Goal: Information Seeking & Learning: Learn about a topic

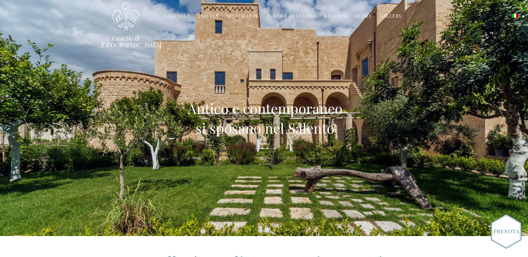
click at [384, 15] on link "Gallery" at bounding box center [390, 17] width 22 height 8
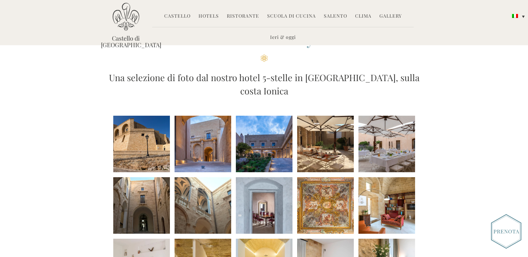
scroll to position [67, 0]
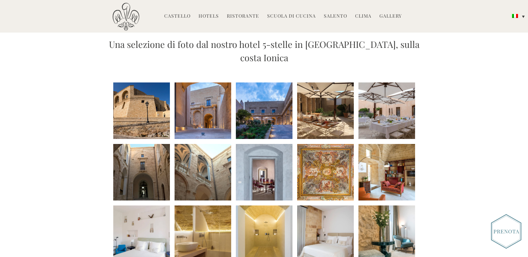
click at [152, 97] on li at bounding box center [141, 111] width 57 height 57
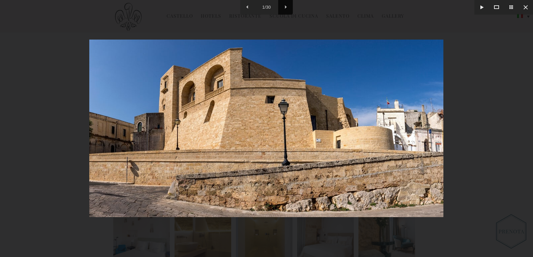
click at [286, 5] on button at bounding box center [285, 7] width 15 height 15
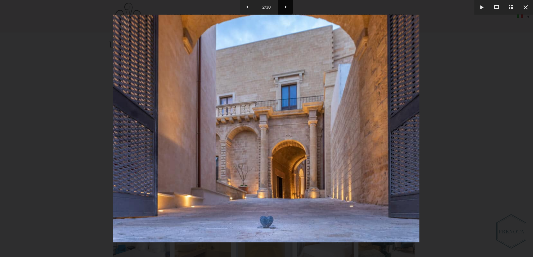
click at [286, 5] on button at bounding box center [285, 7] width 15 height 15
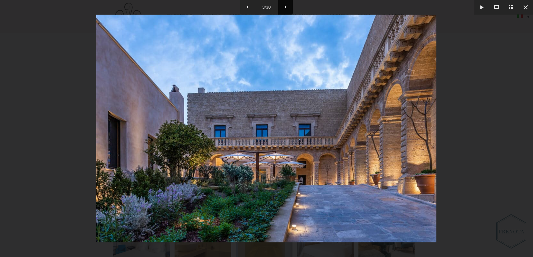
click at [286, 5] on button at bounding box center [285, 7] width 15 height 15
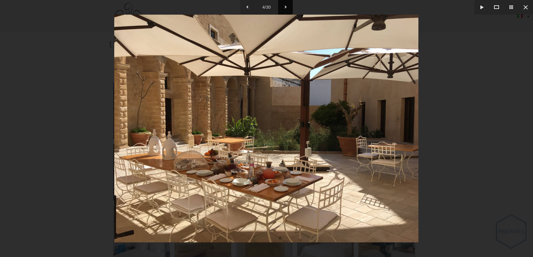
click at [286, 5] on button at bounding box center [285, 7] width 15 height 15
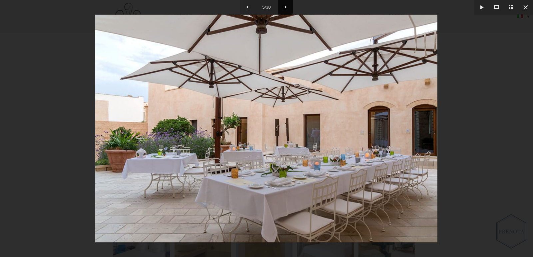
click at [286, 5] on button at bounding box center [285, 7] width 15 height 15
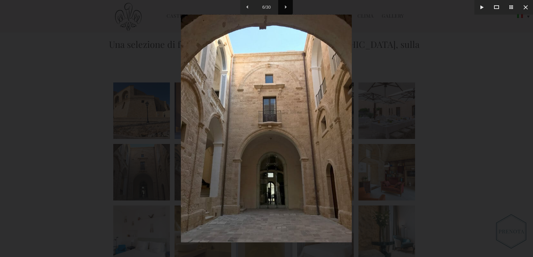
click at [286, 5] on button at bounding box center [285, 7] width 15 height 15
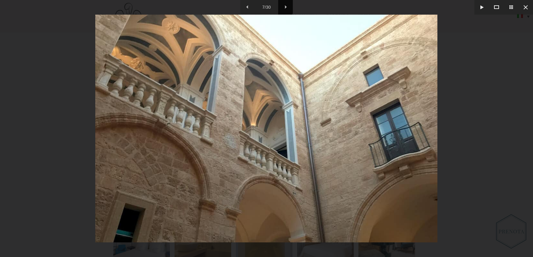
click at [286, 5] on button at bounding box center [285, 7] width 15 height 15
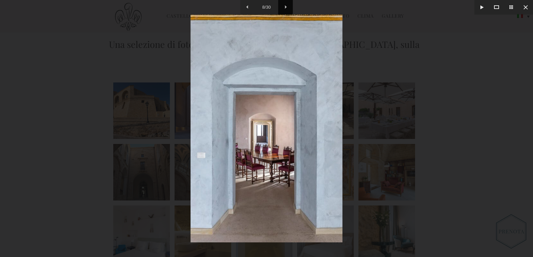
click at [286, 5] on button at bounding box center [285, 7] width 15 height 15
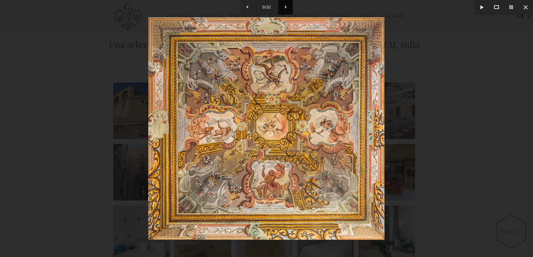
click at [286, 5] on button at bounding box center [285, 7] width 15 height 15
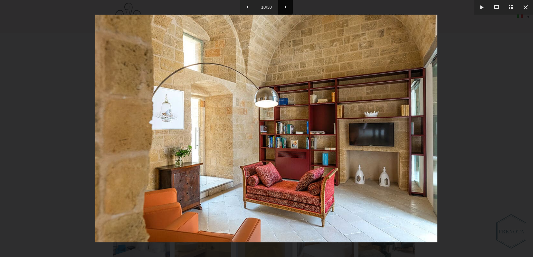
click at [286, 5] on button at bounding box center [285, 7] width 15 height 15
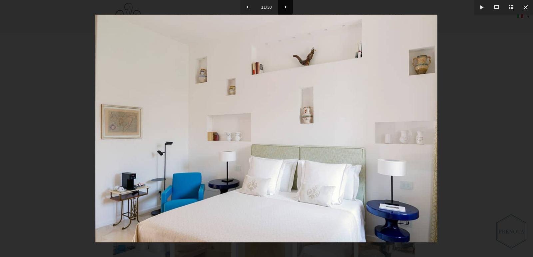
click at [286, 5] on button at bounding box center [285, 7] width 15 height 15
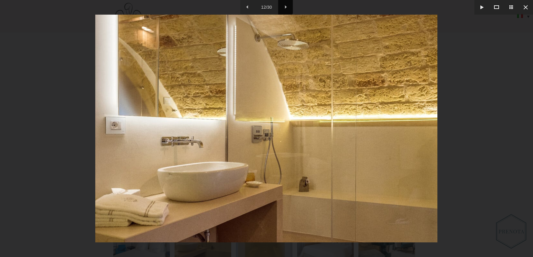
click at [286, 5] on button at bounding box center [285, 7] width 15 height 15
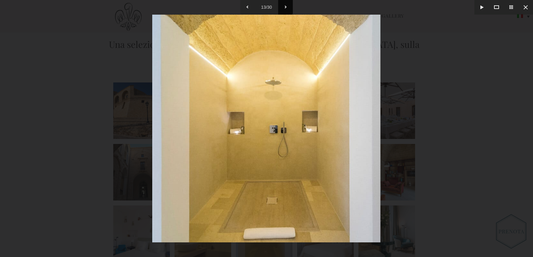
click at [286, 5] on button at bounding box center [285, 7] width 15 height 15
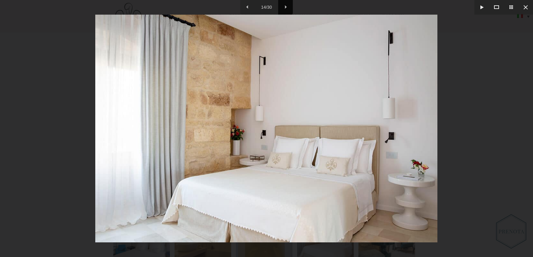
click at [286, 5] on button at bounding box center [285, 7] width 15 height 15
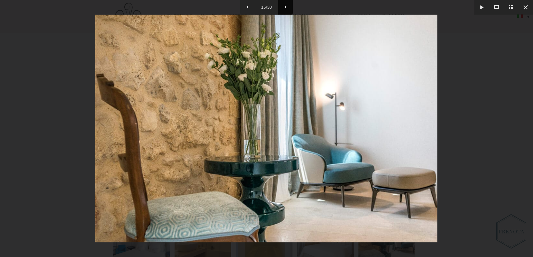
click at [286, 5] on button at bounding box center [285, 7] width 15 height 15
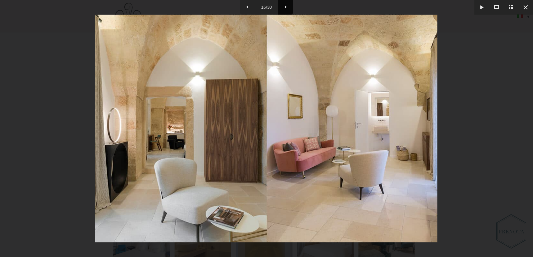
click at [286, 5] on button at bounding box center [285, 7] width 15 height 15
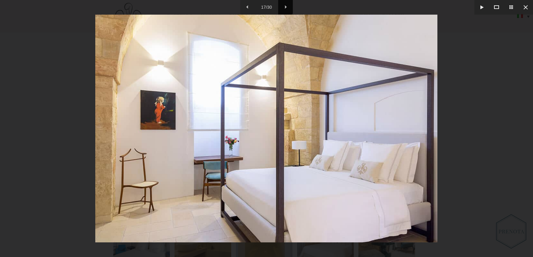
click at [286, 5] on button at bounding box center [285, 7] width 15 height 15
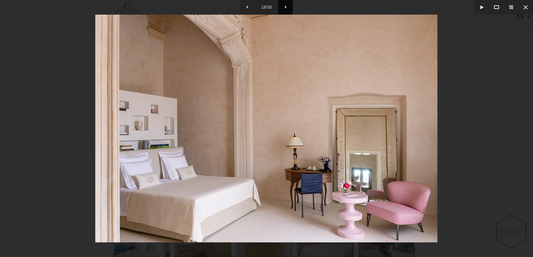
click at [285, 7] on button at bounding box center [285, 7] width 15 height 15
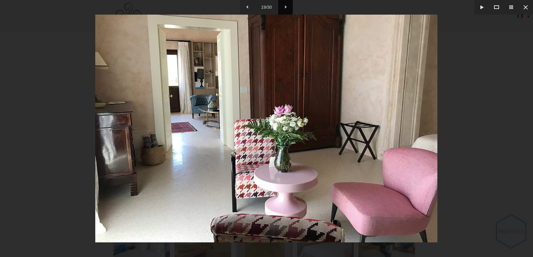
click at [285, 7] on button at bounding box center [285, 7] width 15 height 15
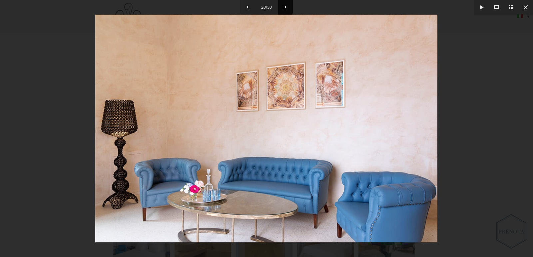
click at [285, 7] on button at bounding box center [285, 7] width 15 height 15
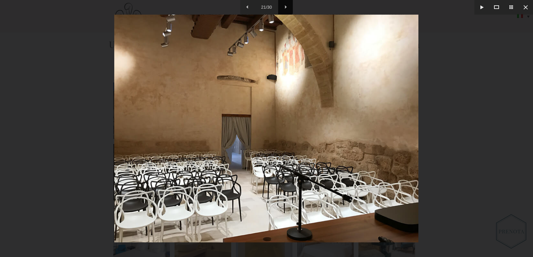
click at [285, 7] on button at bounding box center [285, 7] width 15 height 15
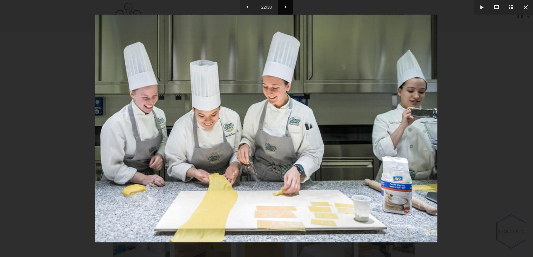
click at [285, 7] on button at bounding box center [285, 7] width 15 height 15
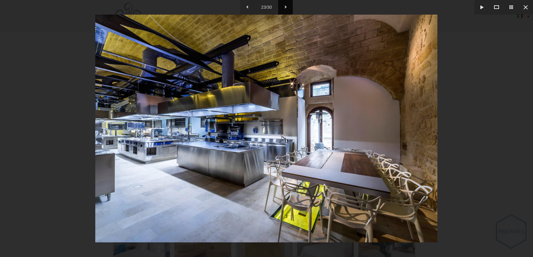
click at [285, 7] on button at bounding box center [285, 7] width 15 height 15
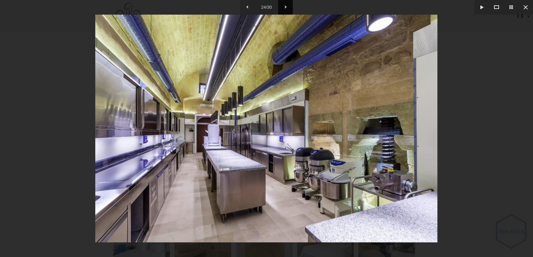
click at [285, 7] on button at bounding box center [285, 7] width 15 height 15
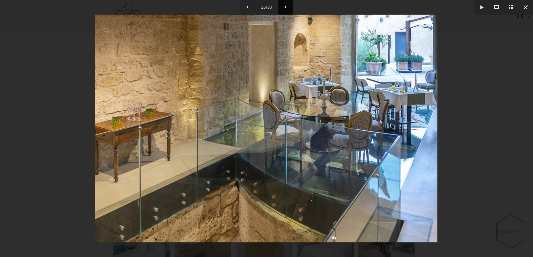
click at [285, 7] on button at bounding box center [285, 7] width 15 height 15
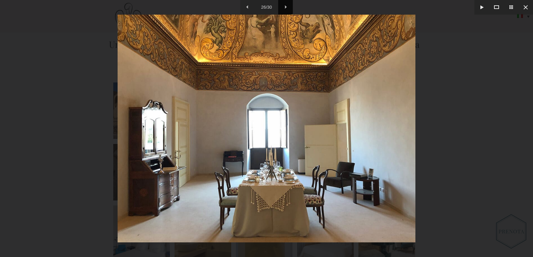
click at [285, 7] on button at bounding box center [285, 7] width 15 height 15
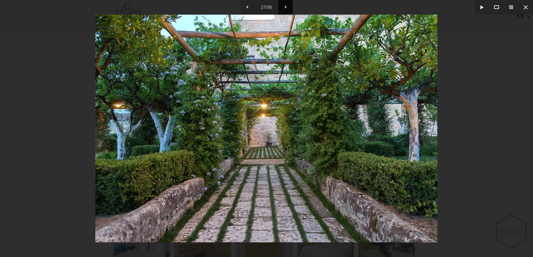
click at [285, 7] on button at bounding box center [285, 7] width 15 height 15
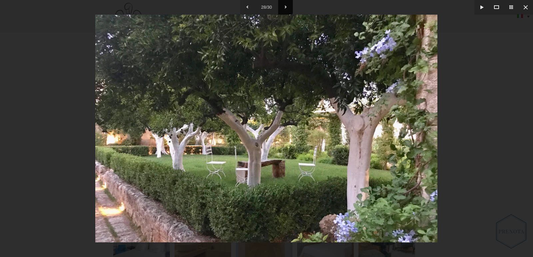
click at [285, 7] on button at bounding box center [285, 7] width 15 height 15
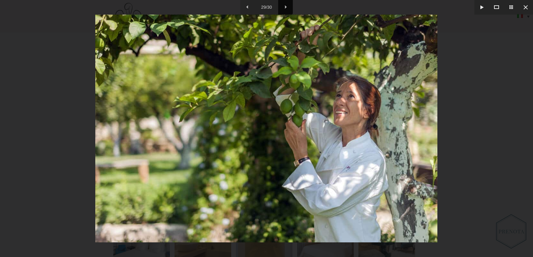
click at [285, 7] on button at bounding box center [285, 7] width 15 height 15
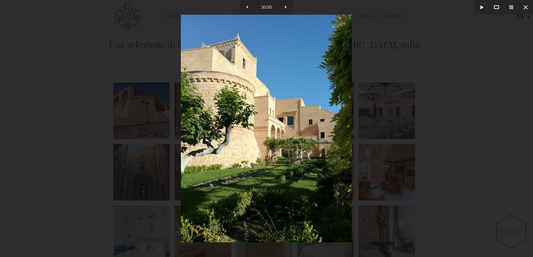
click at [276, 133] on img at bounding box center [266, 129] width 171 height 228
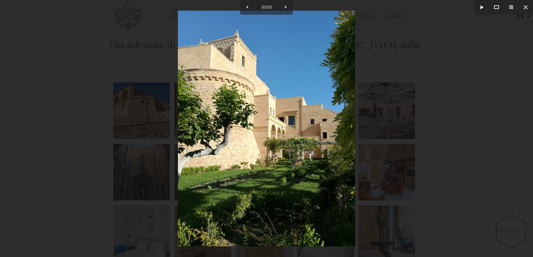
click at [274, 142] on img at bounding box center [266, 129] width 177 height 236
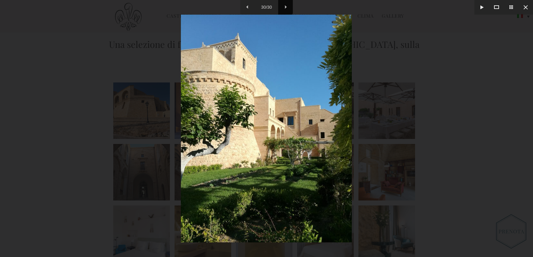
click at [286, 7] on button at bounding box center [285, 7] width 15 height 15
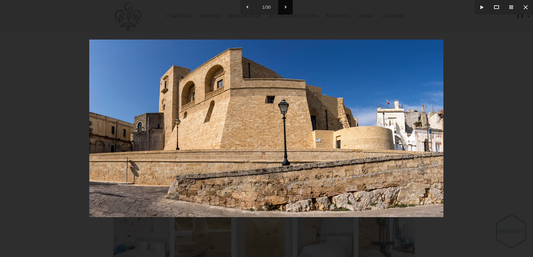
click at [287, 7] on button at bounding box center [285, 7] width 15 height 15
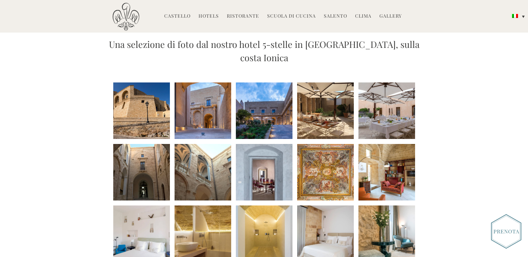
click at [260, 99] on li at bounding box center [264, 111] width 57 height 57
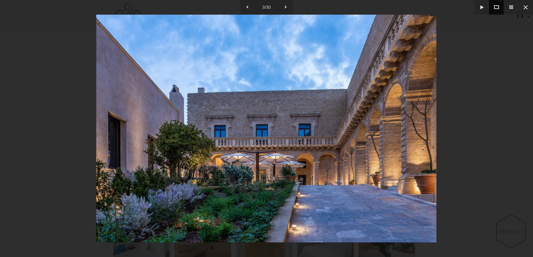
click at [497, 6] on button at bounding box center [496, 7] width 15 height 15
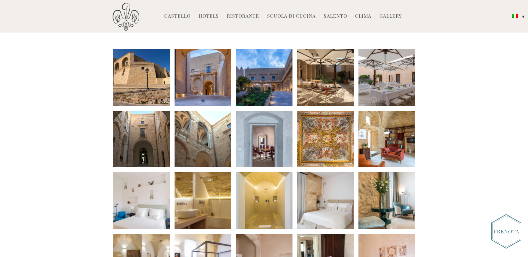
scroll to position [67, 0]
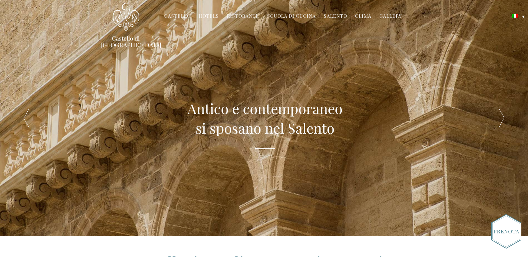
click at [389, 15] on link "Gallery" at bounding box center [390, 17] width 22 height 8
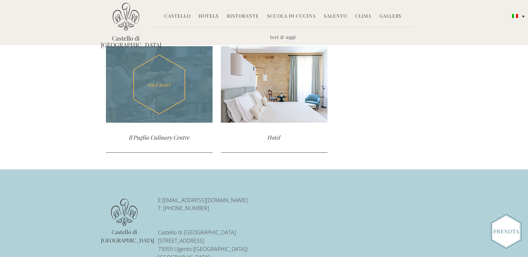
scroll to position [500, 0]
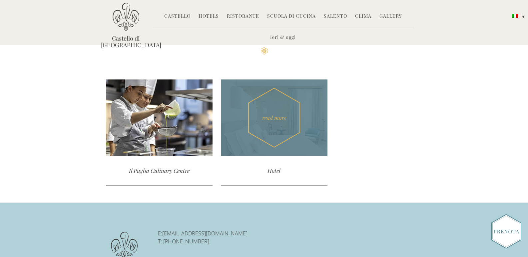
click at [273, 156] on div "Hotel" at bounding box center [274, 171] width 107 height 30
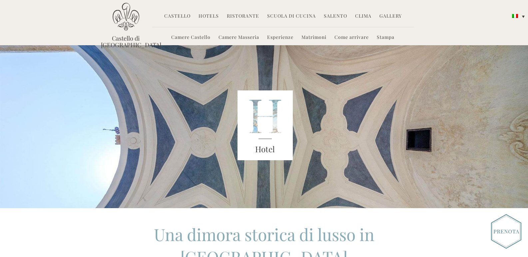
click at [386, 16] on link "Gallery" at bounding box center [390, 17] width 22 height 8
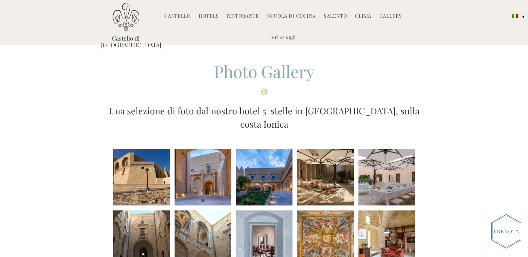
click at [392, 176] on li at bounding box center [386, 177] width 57 height 57
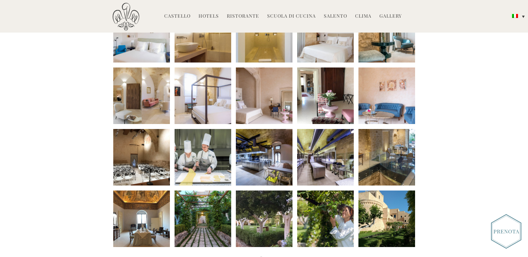
scroll to position [300, 0]
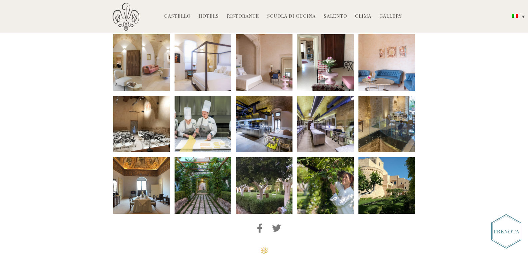
click at [145, 165] on li at bounding box center [141, 186] width 57 height 57
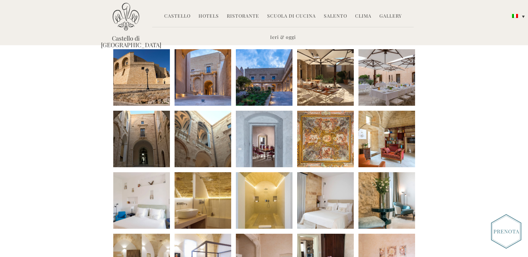
scroll to position [33, 0]
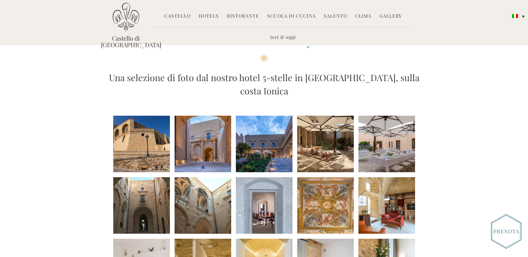
click at [323, 133] on li at bounding box center [325, 144] width 57 height 57
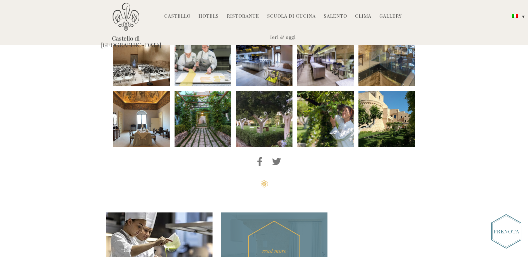
scroll to position [333, 0]
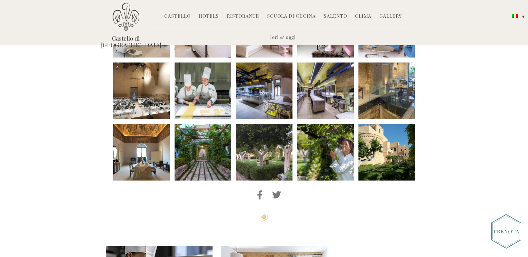
click at [374, 94] on li at bounding box center [386, 91] width 57 height 57
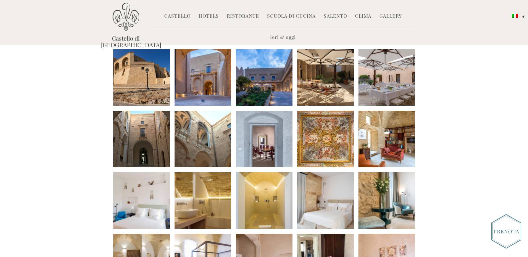
scroll to position [33, 0]
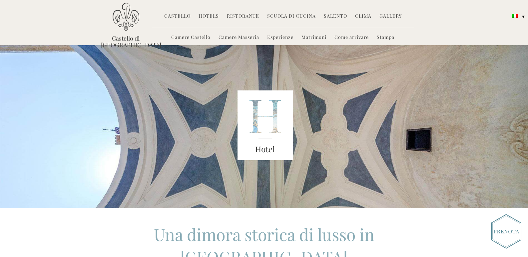
click at [315, 37] on link "Matrimoni" at bounding box center [313, 38] width 25 height 8
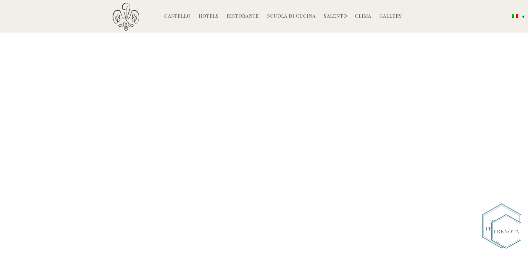
scroll to position [1399, 0]
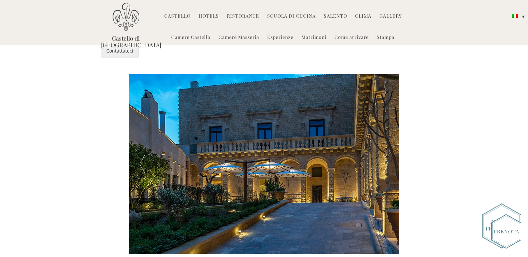
click at [381, 143] on div at bounding box center [385, 164] width 27 height 180
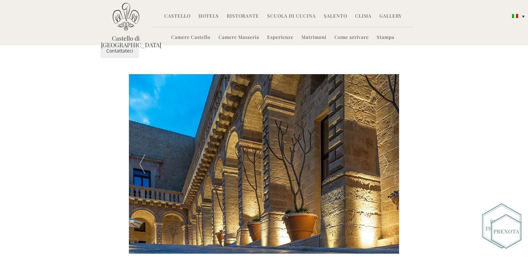
click at [381, 144] on div at bounding box center [385, 164] width 27 height 180
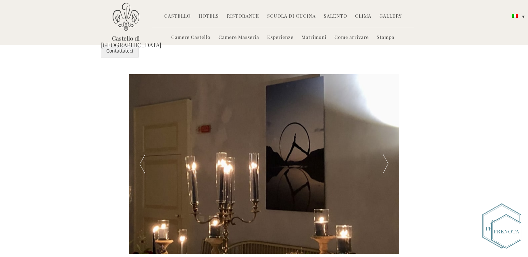
click at [386, 146] on div at bounding box center [385, 164] width 27 height 180
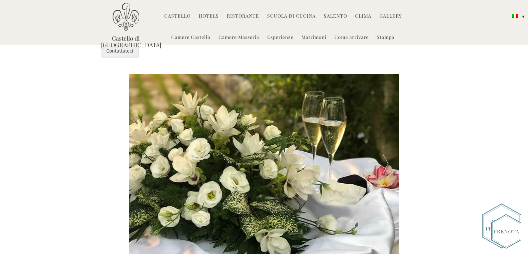
click at [386, 147] on div at bounding box center [385, 164] width 27 height 180
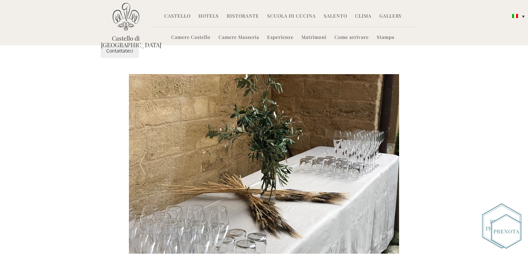
click at [386, 147] on div at bounding box center [385, 164] width 27 height 180
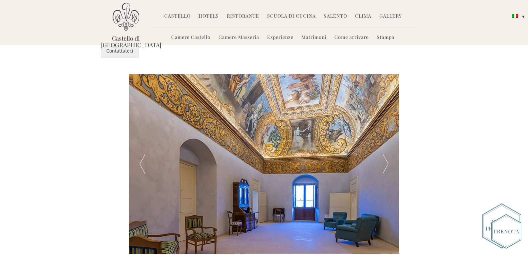
click at [268, 160] on div at bounding box center [264, 164] width 270 height 180
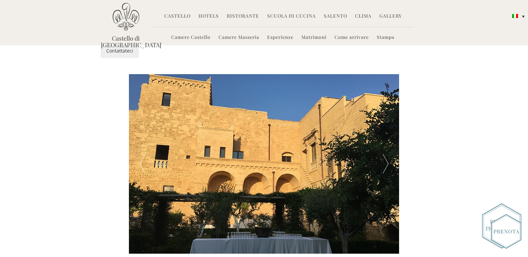
click at [146, 146] on div at bounding box center [142, 164] width 27 height 180
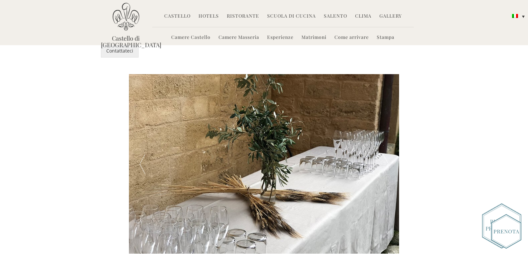
click at [383, 145] on div at bounding box center [385, 164] width 27 height 180
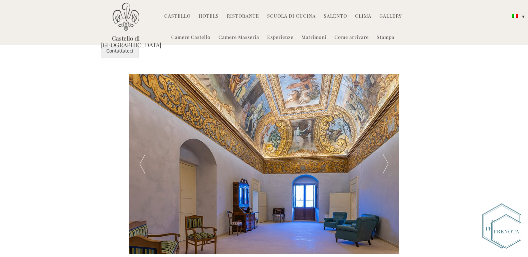
click at [383, 145] on div at bounding box center [385, 164] width 27 height 180
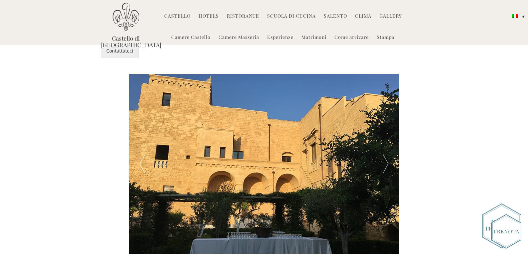
click at [178, 123] on div at bounding box center [264, 164] width 270 height 180
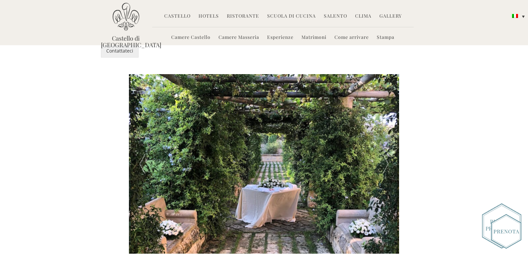
click at [382, 147] on div at bounding box center [385, 164] width 27 height 180
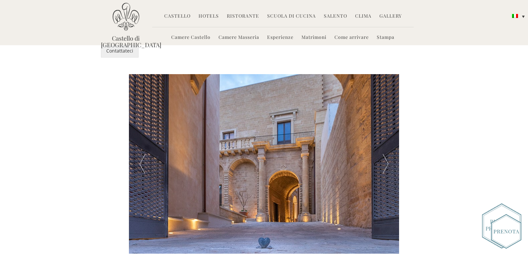
click at [387, 148] on div at bounding box center [385, 164] width 27 height 180
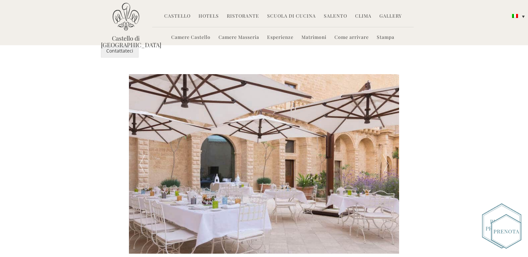
click at [387, 148] on div at bounding box center [385, 164] width 27 height 180
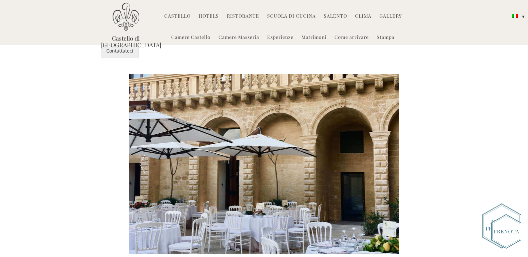
click at [144, 151] on div at bounding box center [142, 164] width 27 height 180
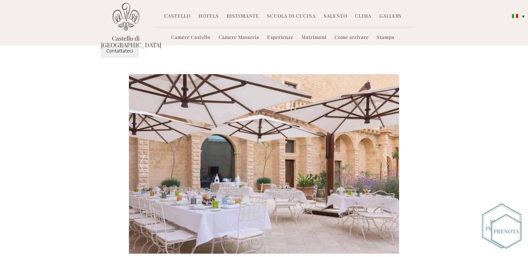
click at [386, 146] on div at bounding box center [385, 164] width 27 height 180
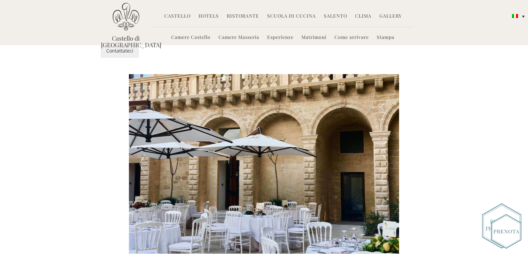
click at [253, 137] on div at bounding box center [264, 164] width 270 height 180
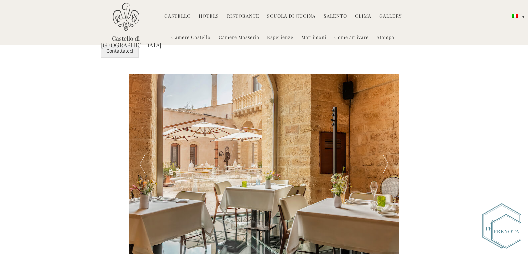
click at [280, 129] on div at bounding box center [264, 164] width 270 height 180
click at [144, 149] on div at bounding box center [142, 164] width 27 height 180
drag, startPoint x: 138, startPoint y: 149, endPoint x: 149, endPoint y: 150, distance: 10.8
click at [139, 149] on div at bounding box center [142, 164] width 27 height 180
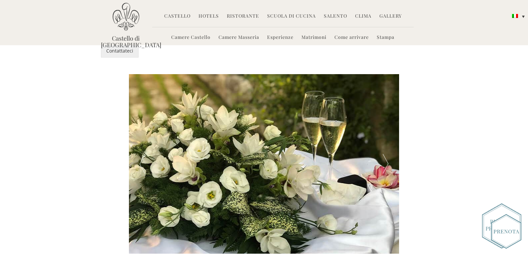
click at [385, 148] on div at bounding box center [385, 164] width 27 height 180
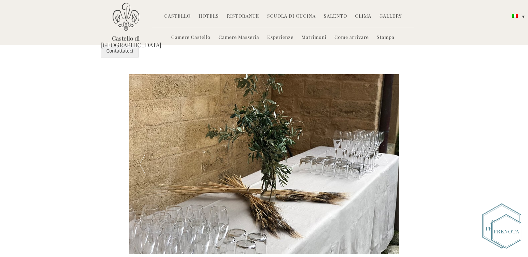
click at [385, 148] on div at bounding box center [385, 164] width 27 height 180
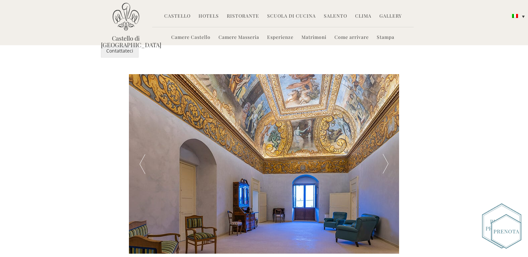
click at [386, 148] on div at bounding box center [385, 164] width 27 height 180
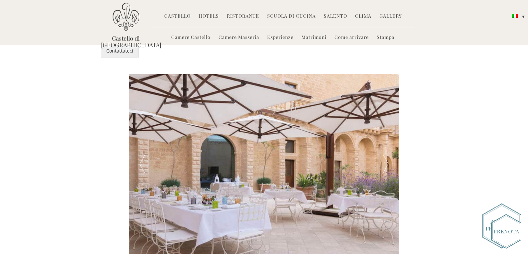
click at [388, 153] on div at bounding box center [385, 164] width 27 height 180
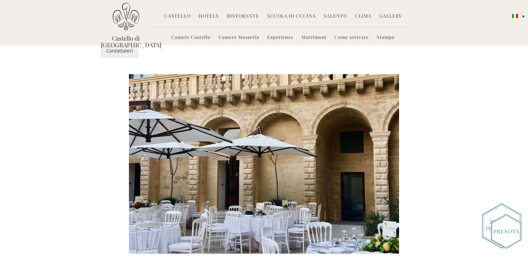
click at [384, 147] on div at bounding box center [385, 164] width 27 height 180
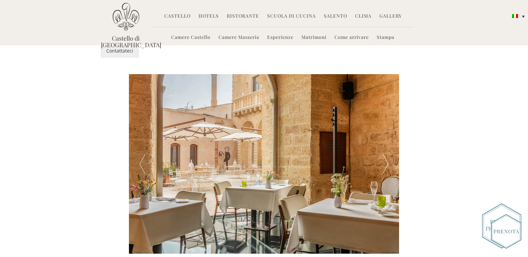
click at [384, 147] on div at bounding box center [385, 164] width 27 height 180
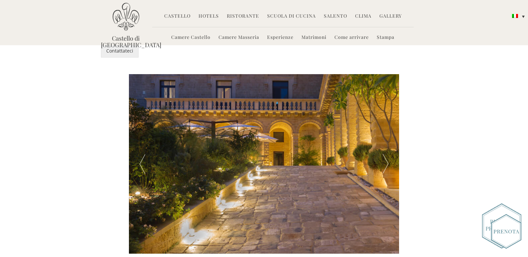
click at [384, 147] on div at bounding box center [385, 164] width 27 height 180
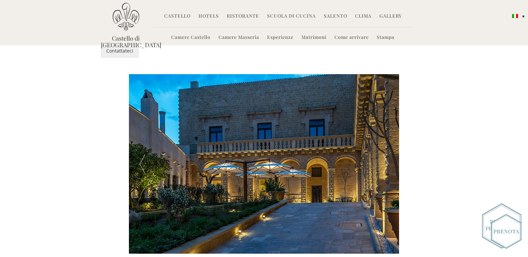
click at [384, 147] on div at bounding box center [385, 164] width 27 height 180
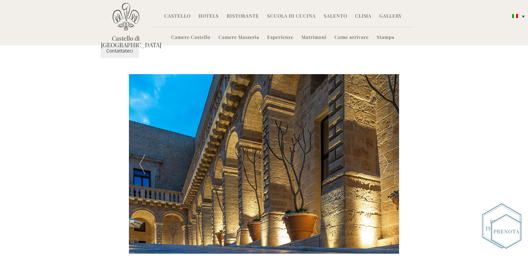
click at [384, 147] on div at bounding box center [385, 164] width 27 height 180
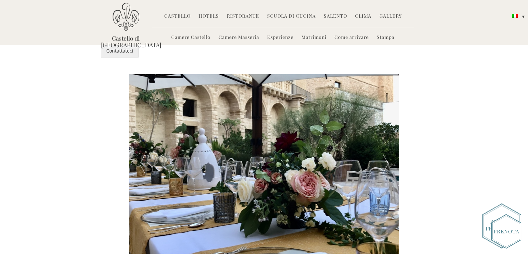
click at [384, 147] on div at bounding box center [385, 164] width 27 height 180
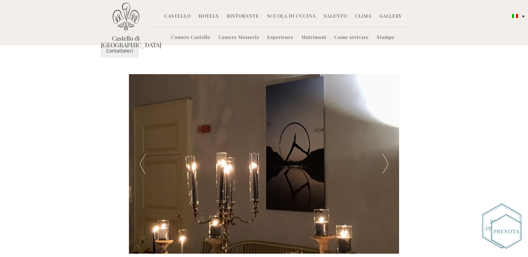
click at [384, 147] on div at bounding box center [385, 164] width 27 height 180
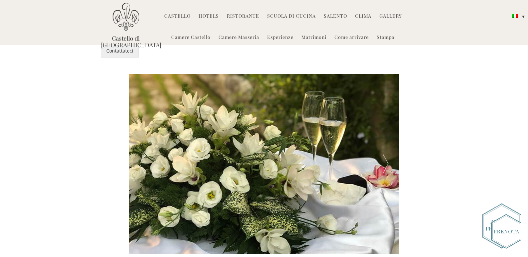
click at [384, 147] on div at bounding box center [385, 164] width 27 height 180
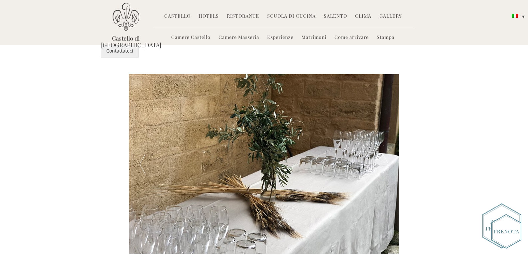
click at [384, 147] on div at bounding box center [385, 164] width 27 height 180
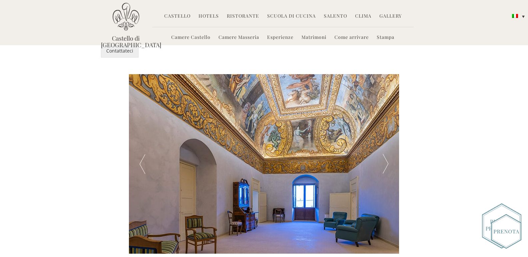
click at [384, 147] on div at bounding box center [385, 164] width 27 height 180
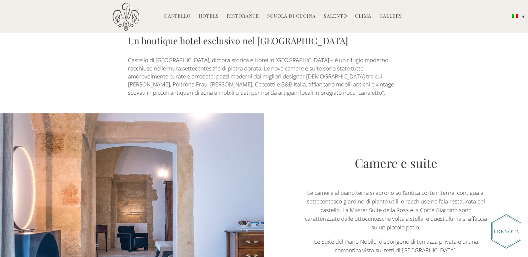
scroll to position [200, 0]
